Goal: Information Seeking & Learning: Learn about a topic

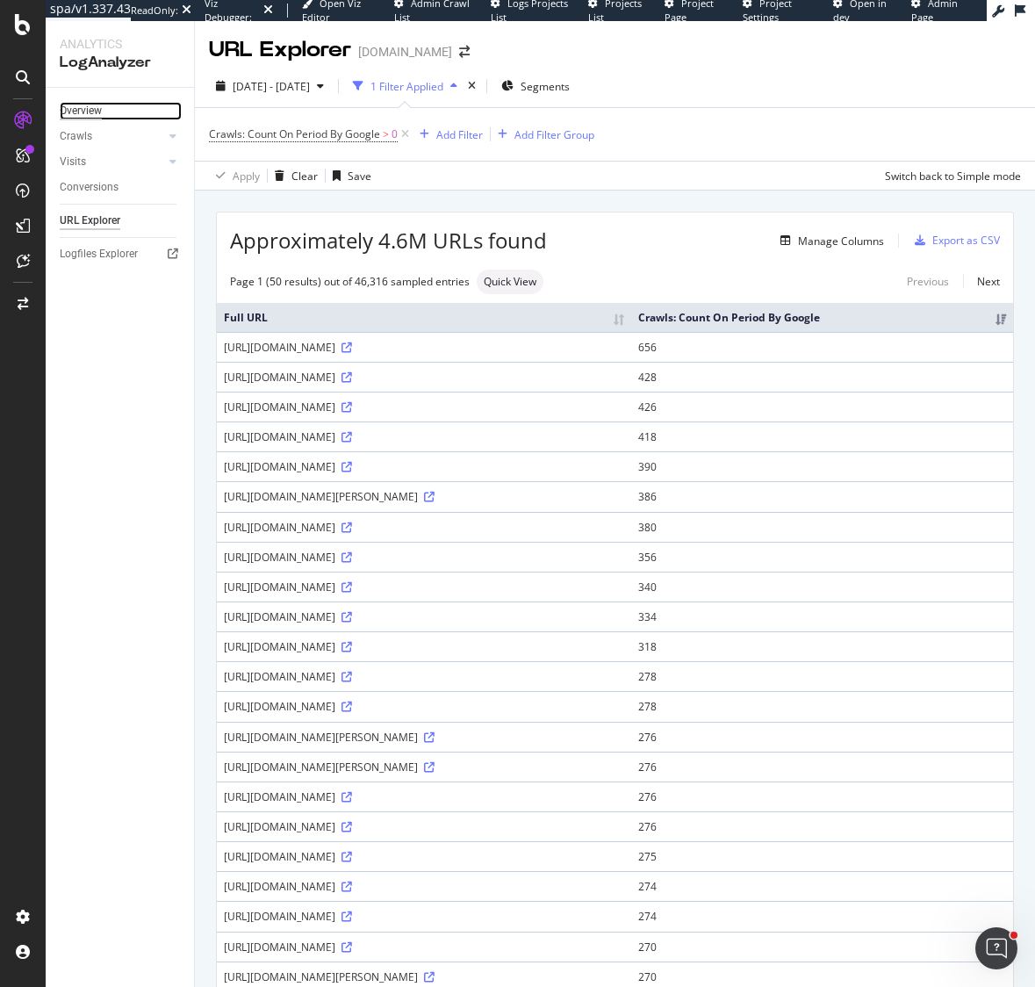
click at [74, 112] on div "Overview" at bounding box center [81, 111] width 42 height 18
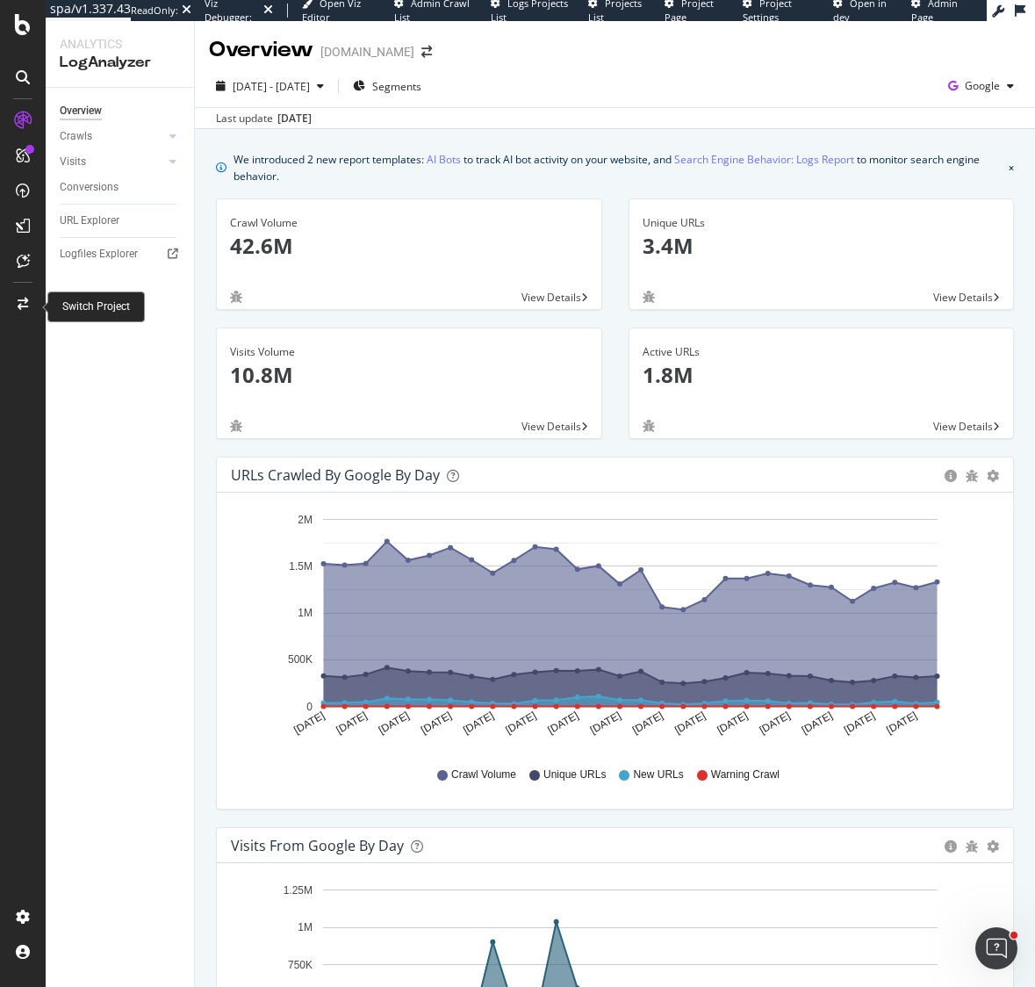
click at [21, 299] on icon at bounding box center [23, 304] width 11 height 12
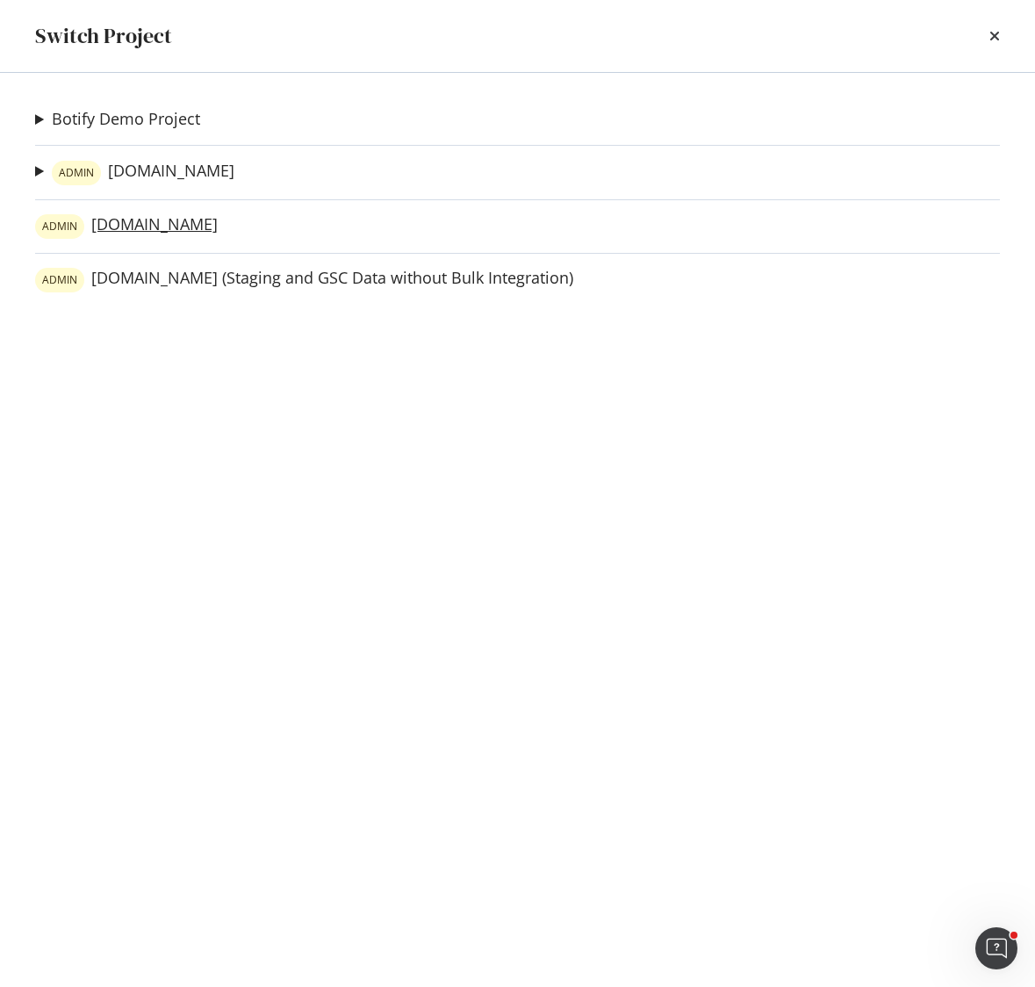
click at [113, 227] on link "ADMIN [DOMAIN_NAME]" at bounding box center [126, 226] width 183 height 25
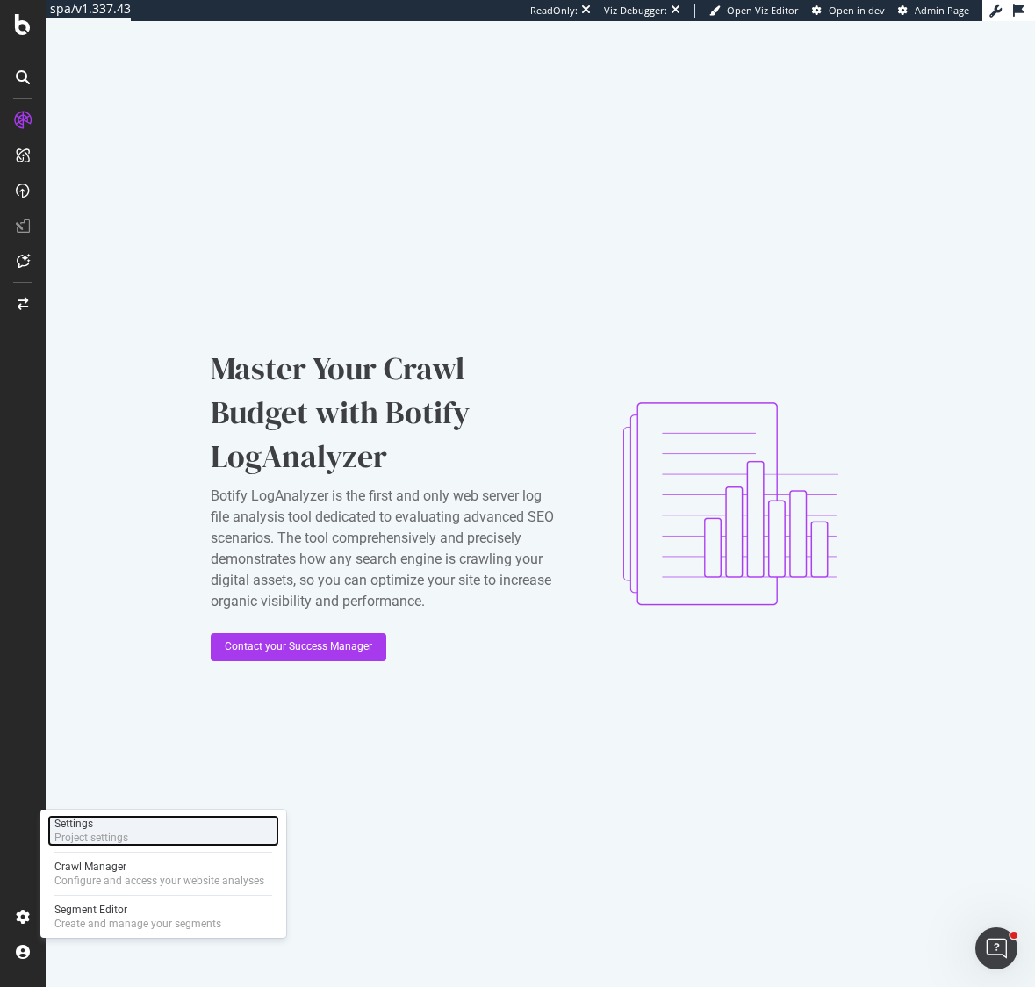
click at [83, 837] on div "Project settings" at bounding box center [91, 838] width 74 height 14
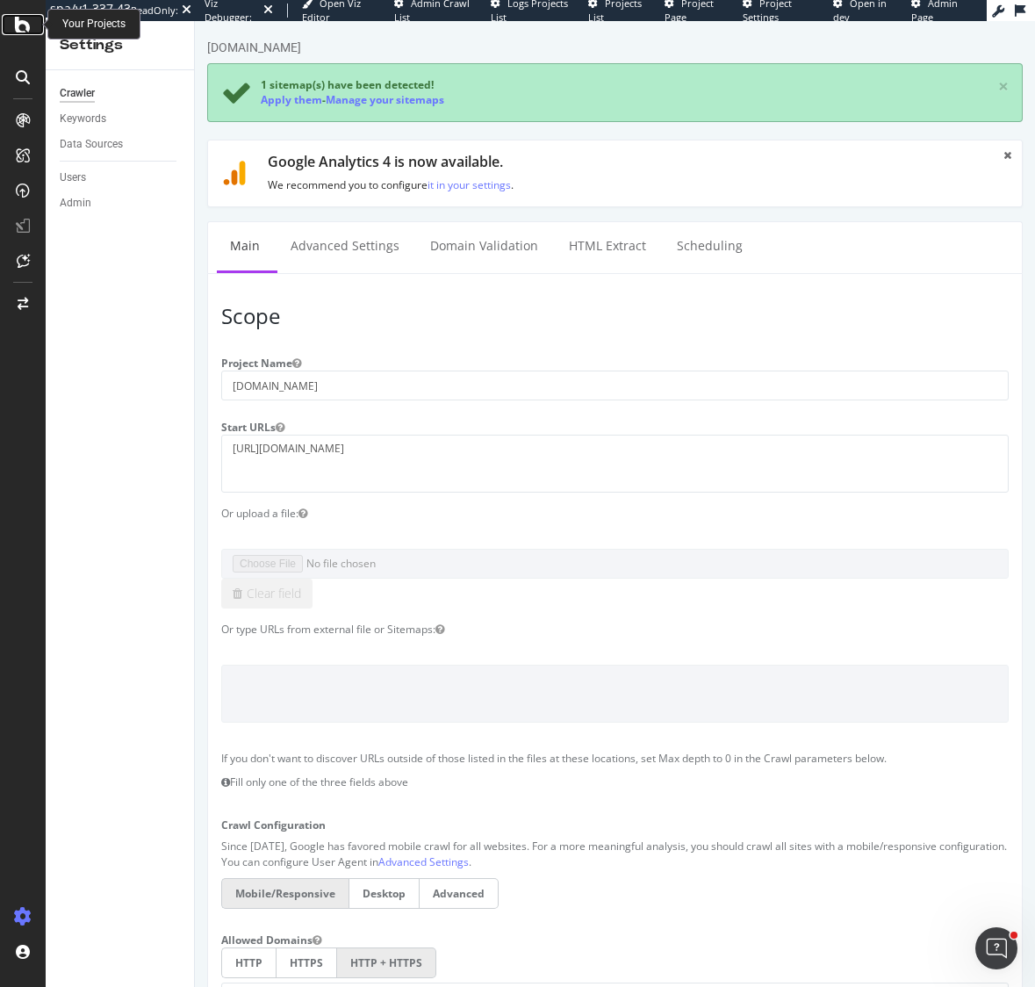
click at [24, 28] on icon at bounding box center [23, 24] width 16 height 21
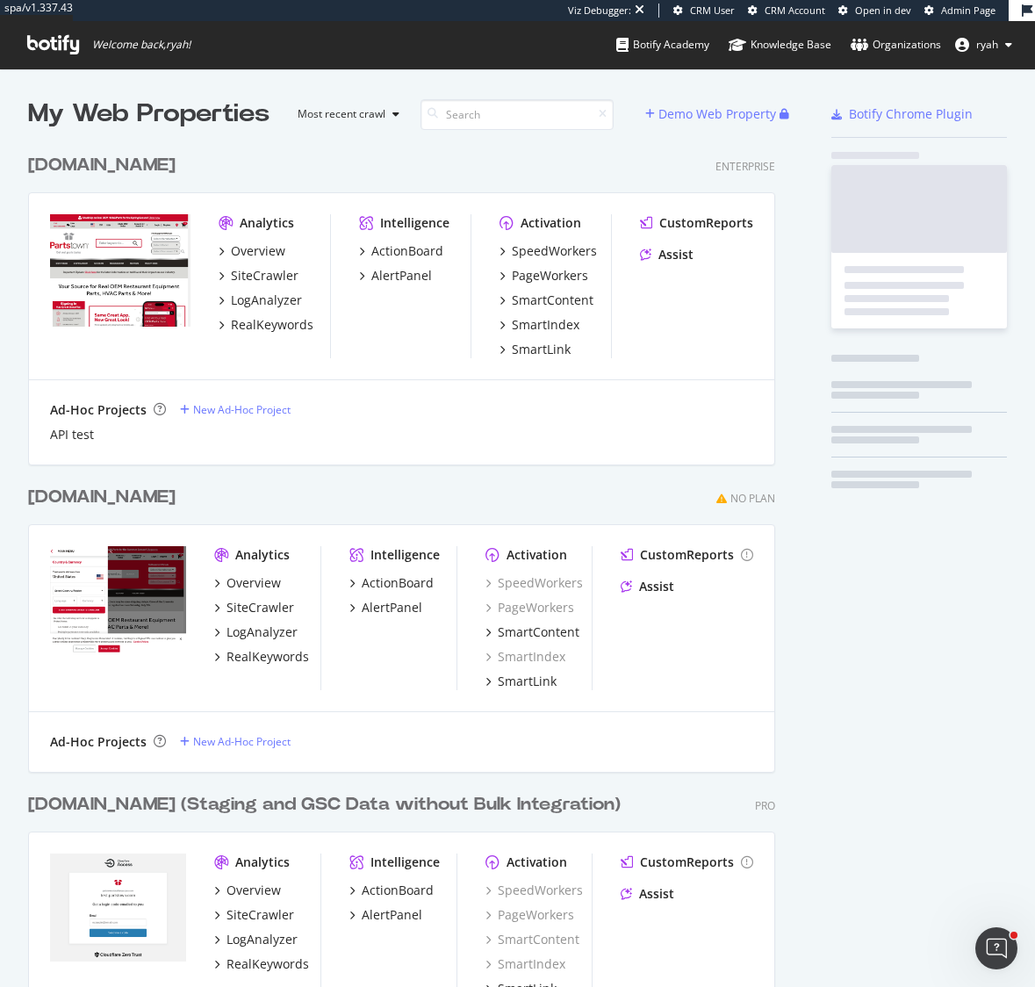
scroll to position [947, 761]
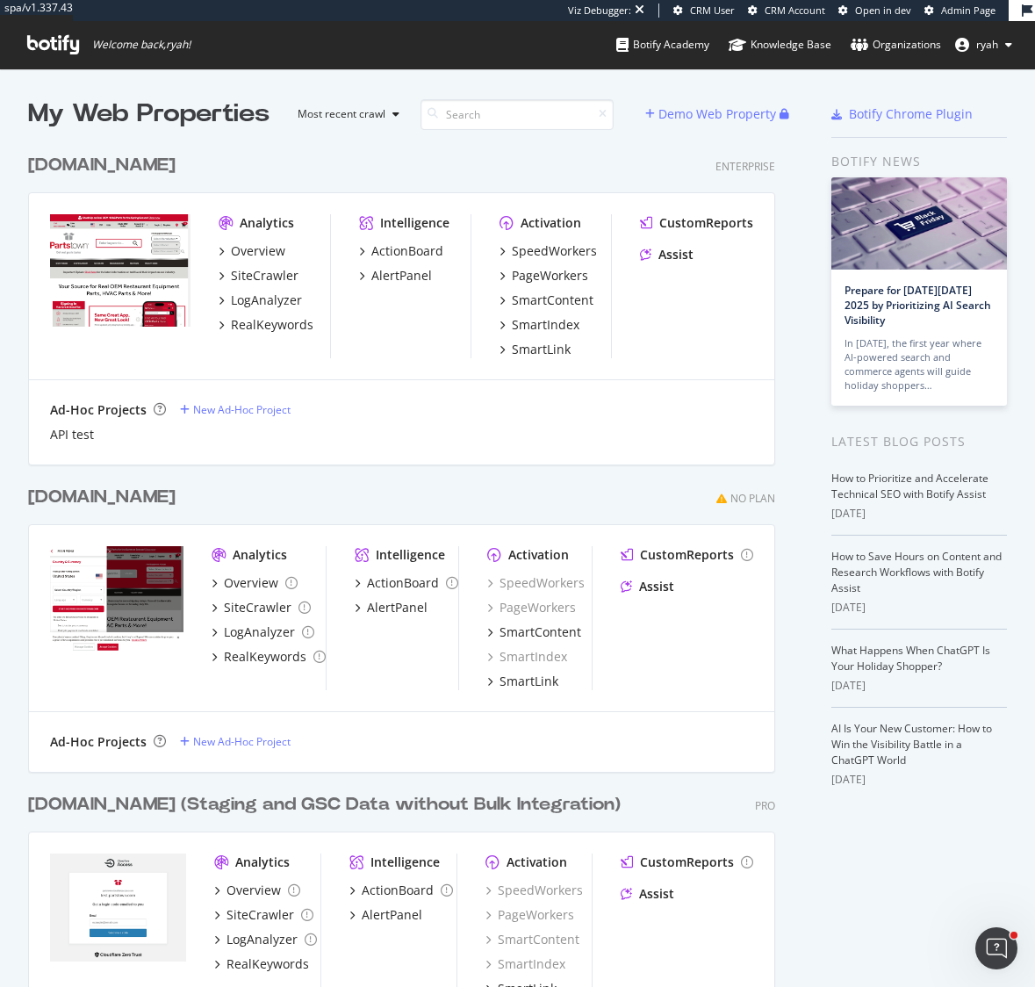
click at [105, 493] on div "[DOMAIN_NAME]" at bounding box center [102, 497] width 148 height 25
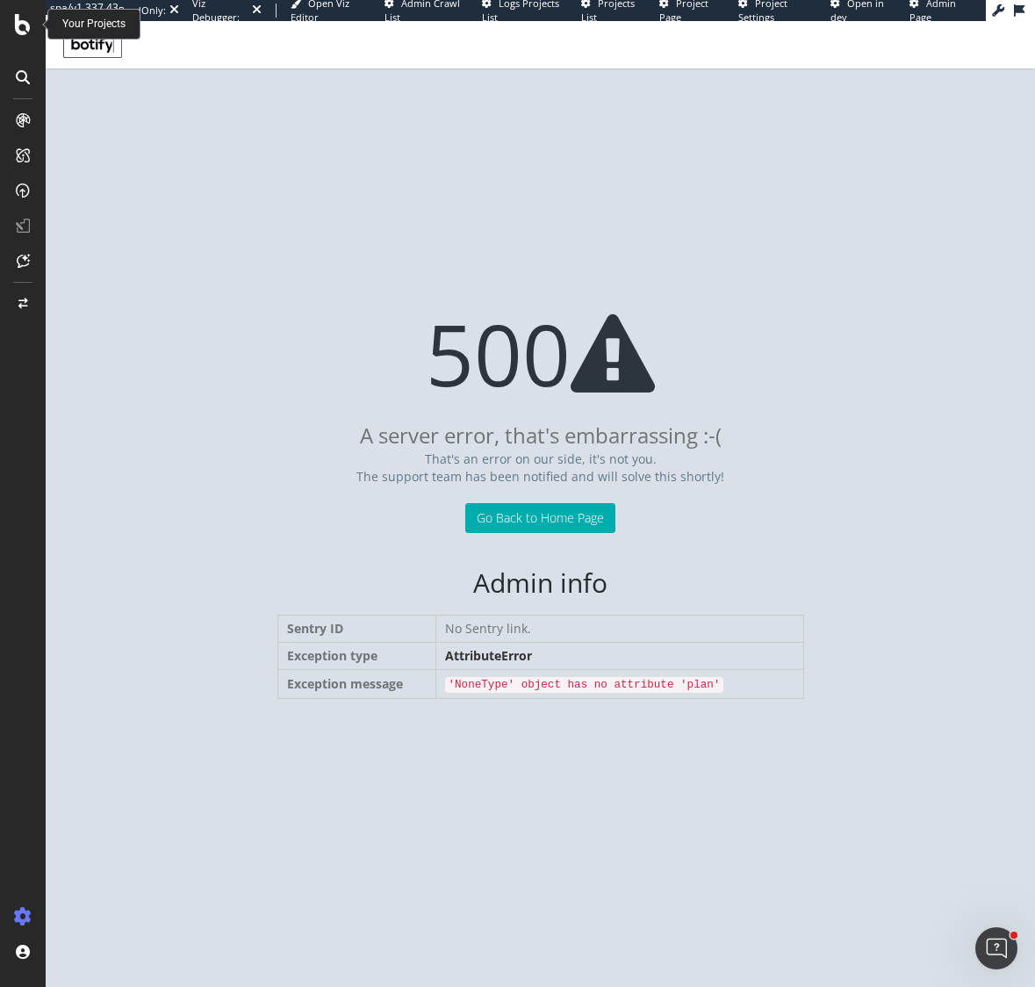
click at [16, 27] on icon at bounding box center [23, 24] width 16 height 21
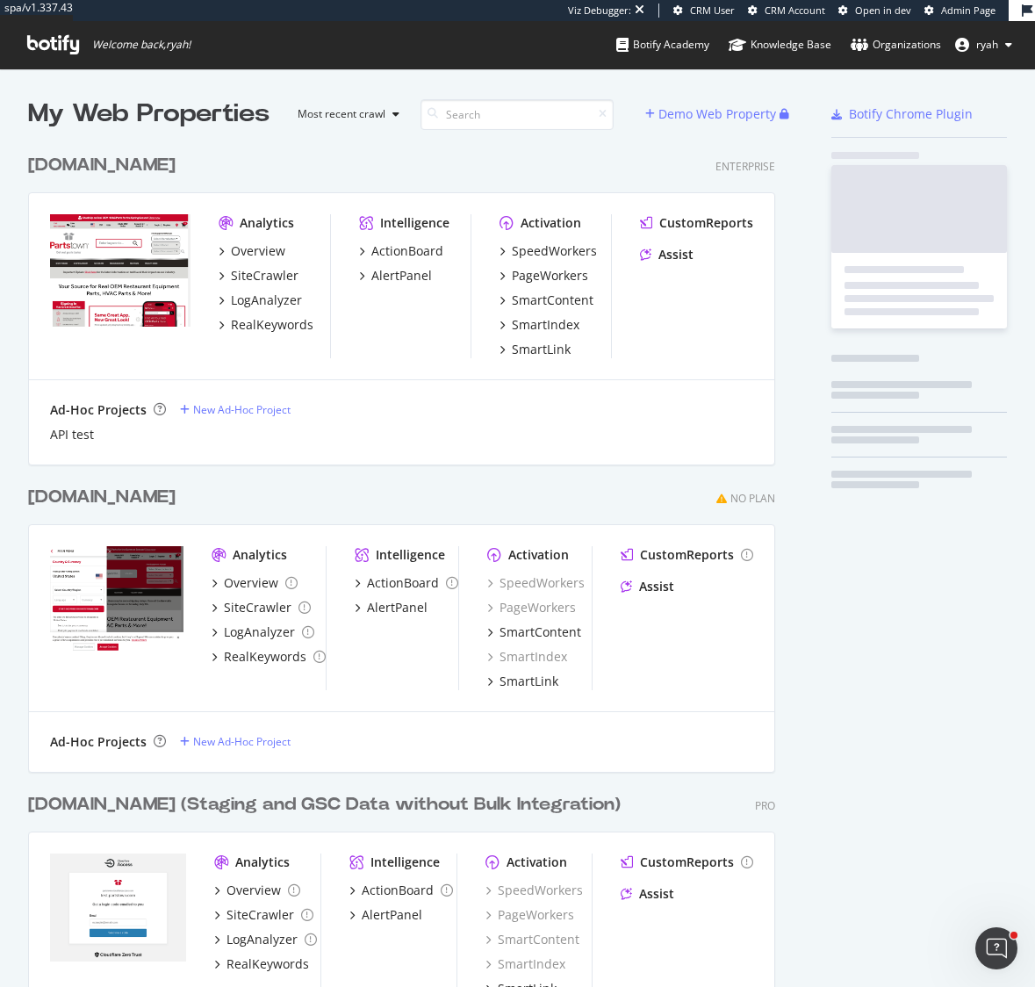
scroll to position [947, 761]
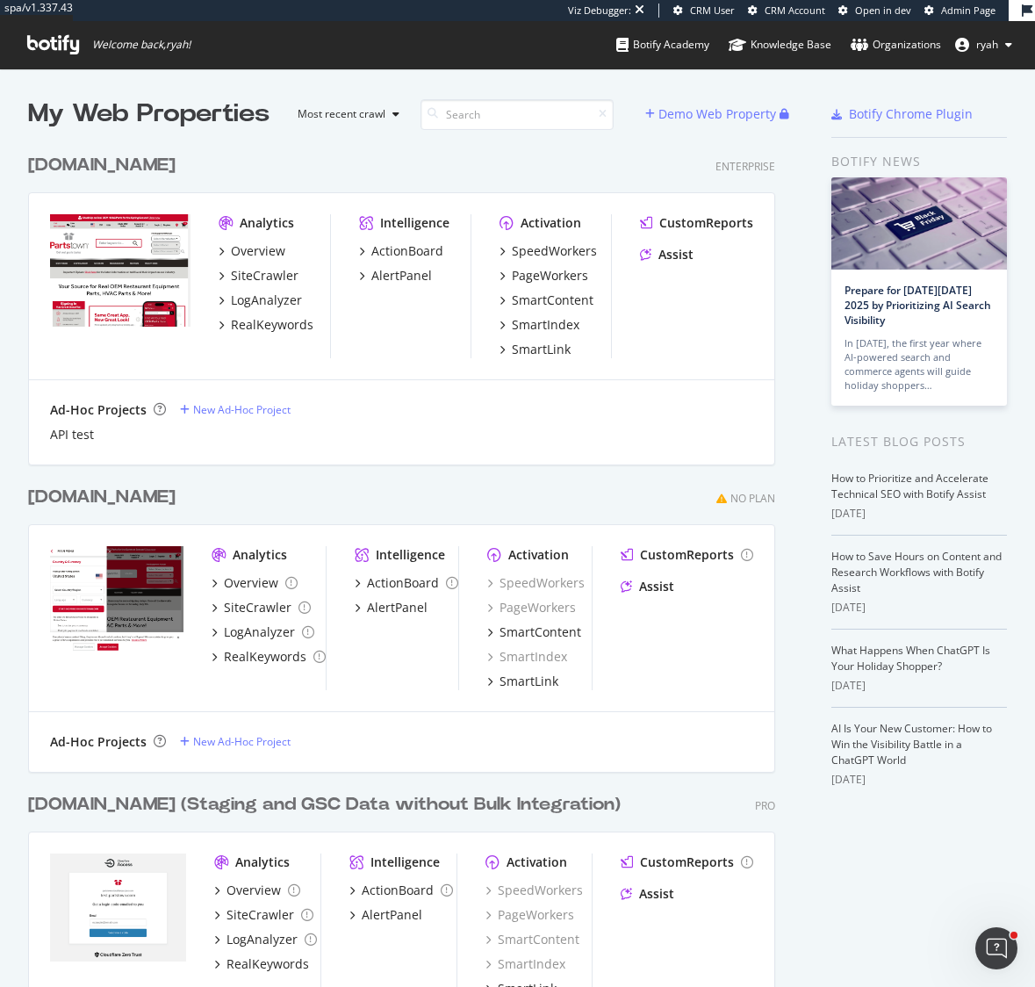
click at [115, 165] on div "[DOMAIN_NAME]" at bounding box center [102, 165] width 148 height 25
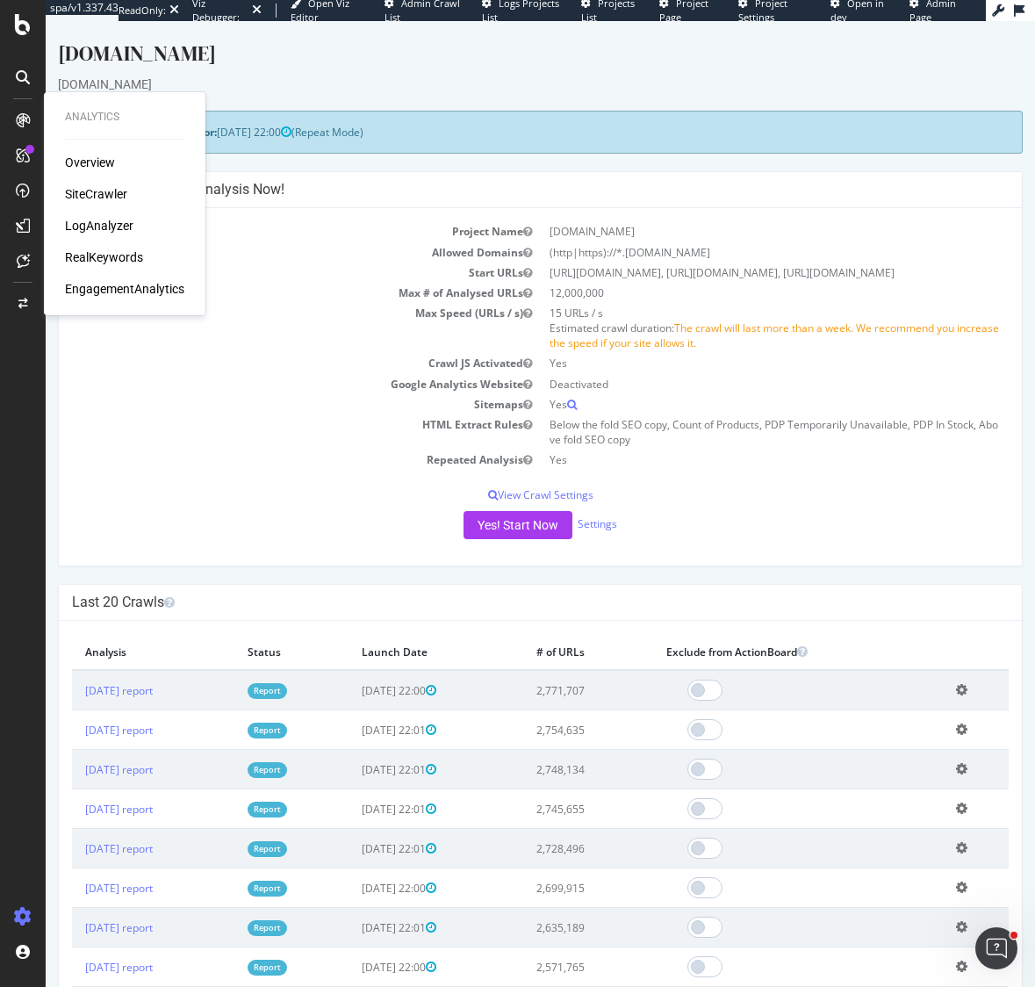
click at [95, 230] on div "LogAnalyzer" at bounding box center [99, 226] width 68 height 18
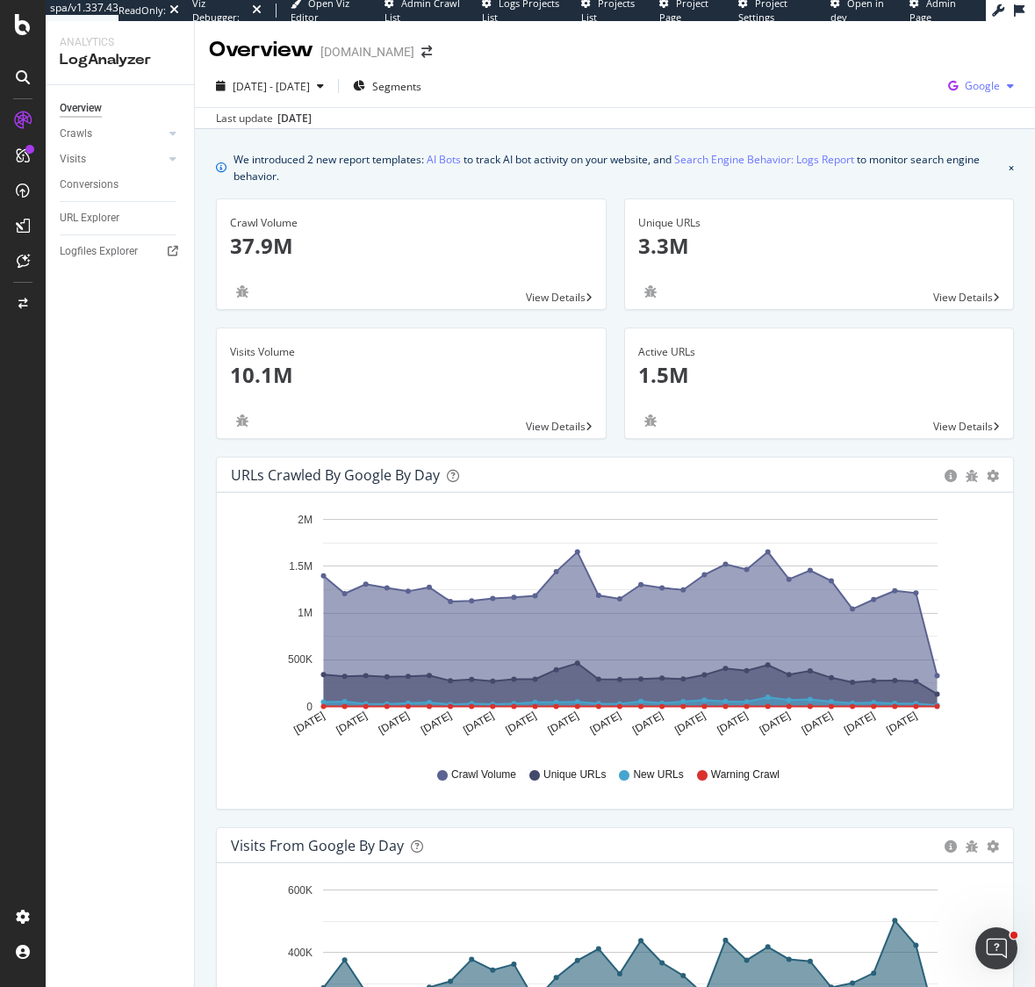
click at [982, 85] on span "Google" at bounding box center [982, 85] width 35 height 15
click at [891, 102] on span "OpenAI" at bounding box center [894, 103] width 65 height 16
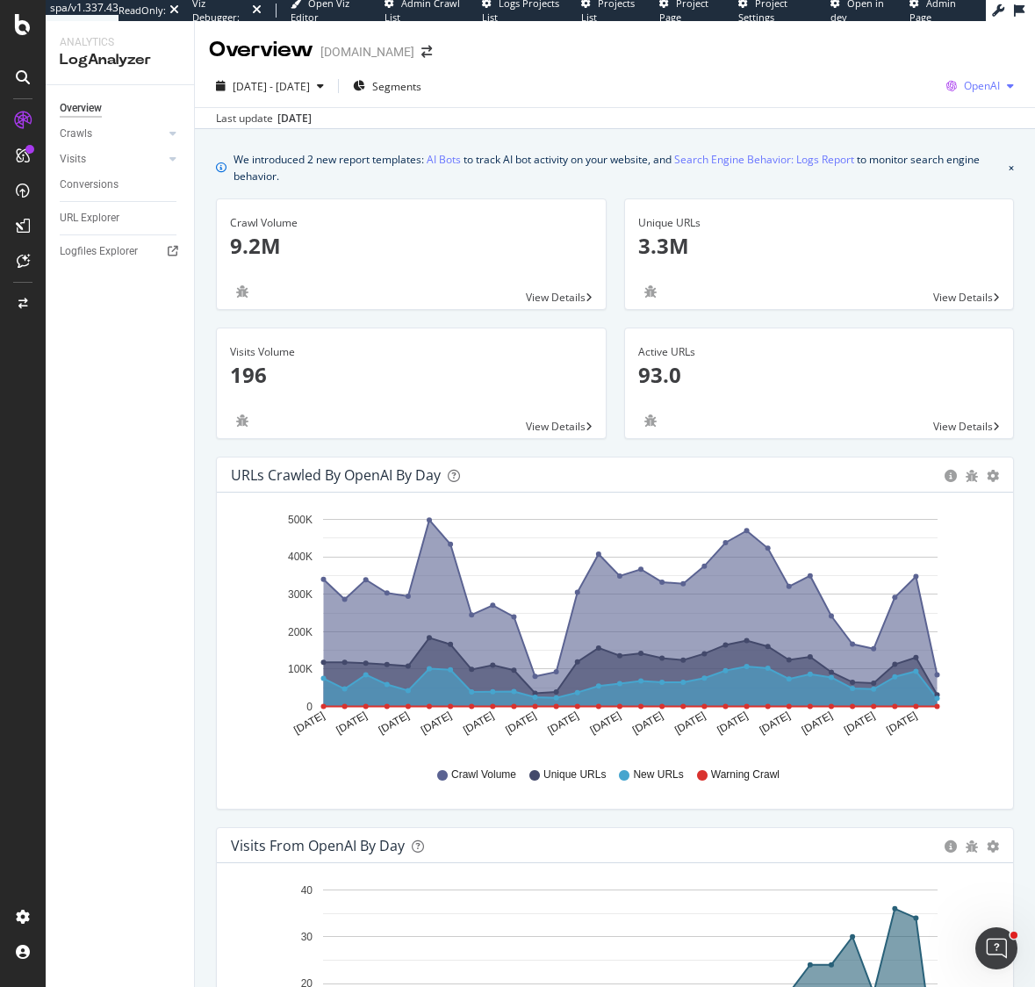
click at [989, 87] on span "OpenAI" at bounding box center [982, 85] width 36 height 15
click at [910, 135] on span "Other AI Bots" at bounding box center [892, 135] width 65 height 16
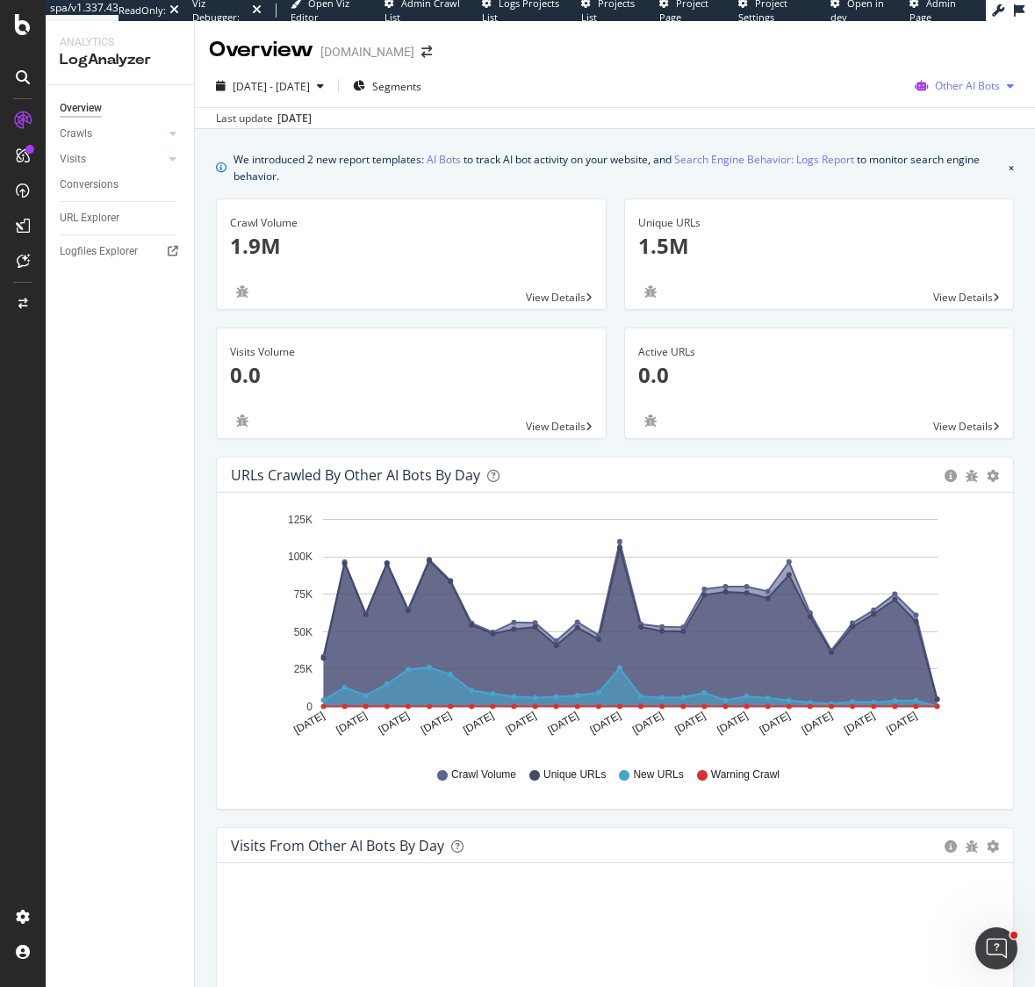
click at [967, 82] on span "Other AI Bots" at bounding box center [967, 85] width 65 height 15
click at [874, 104] on span "OpenAI" at bounding box center [858, 103] width 68 height 16
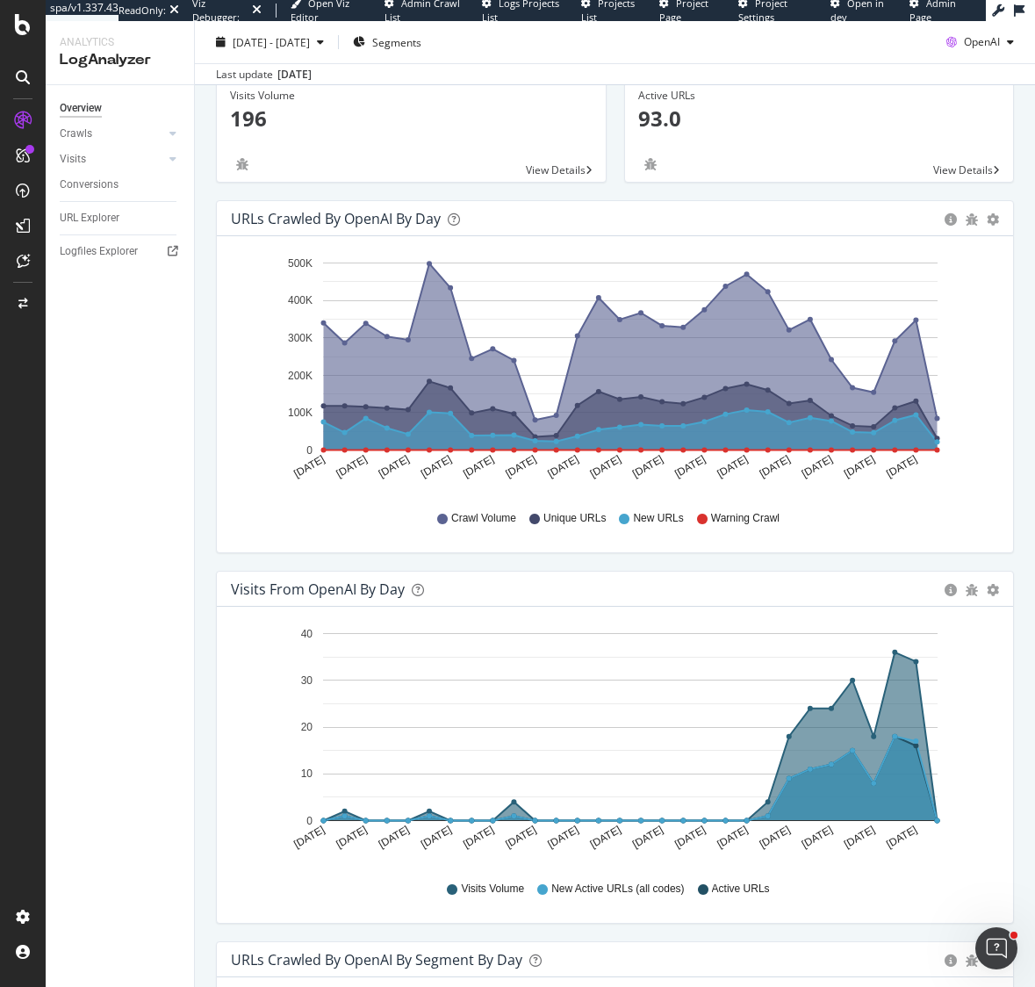
scroll to position [258, 0]
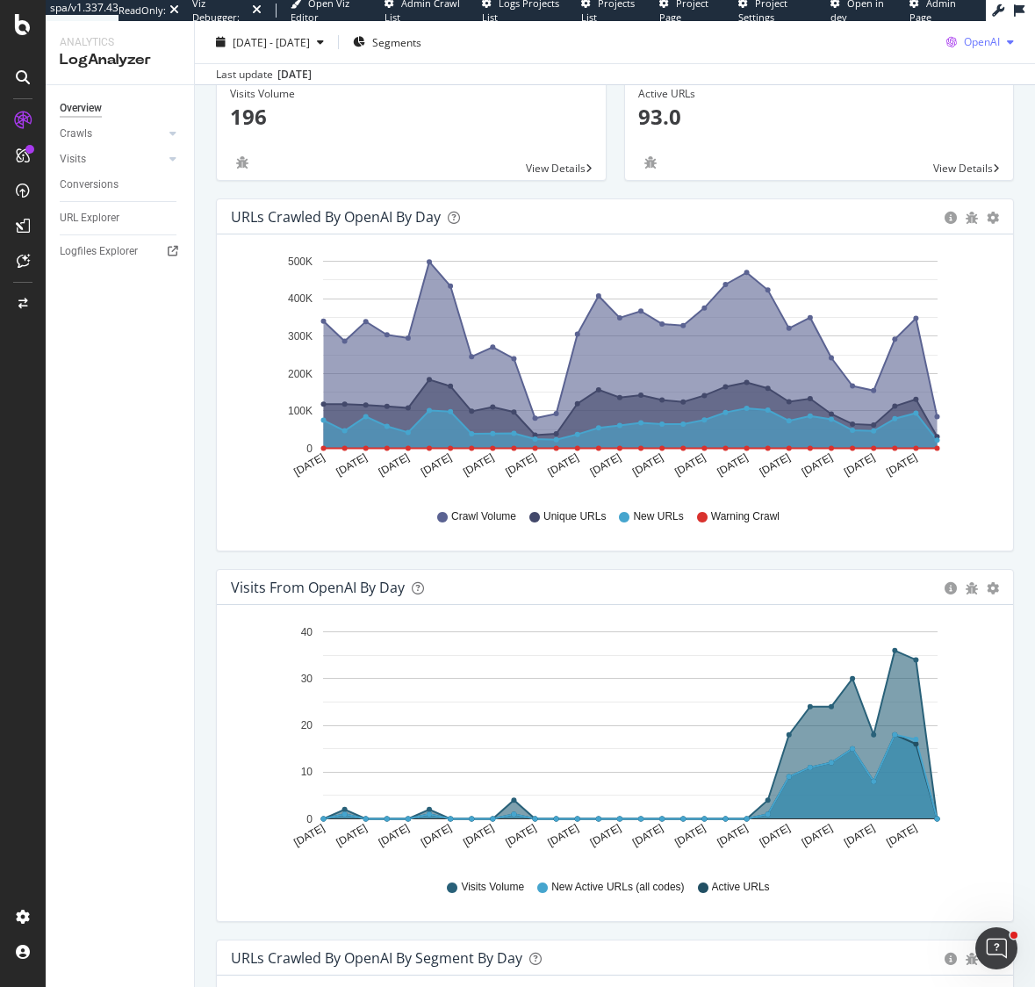
click at [975, 37] on span "OpenAI" at bounding box center [982, 41] width 36 height 15
click at [978, 177] on span "Other AI Bots" at bounding box center [982, 175] width 65 height 16
